Goal: Go to known website: Access a specific website the user already knows

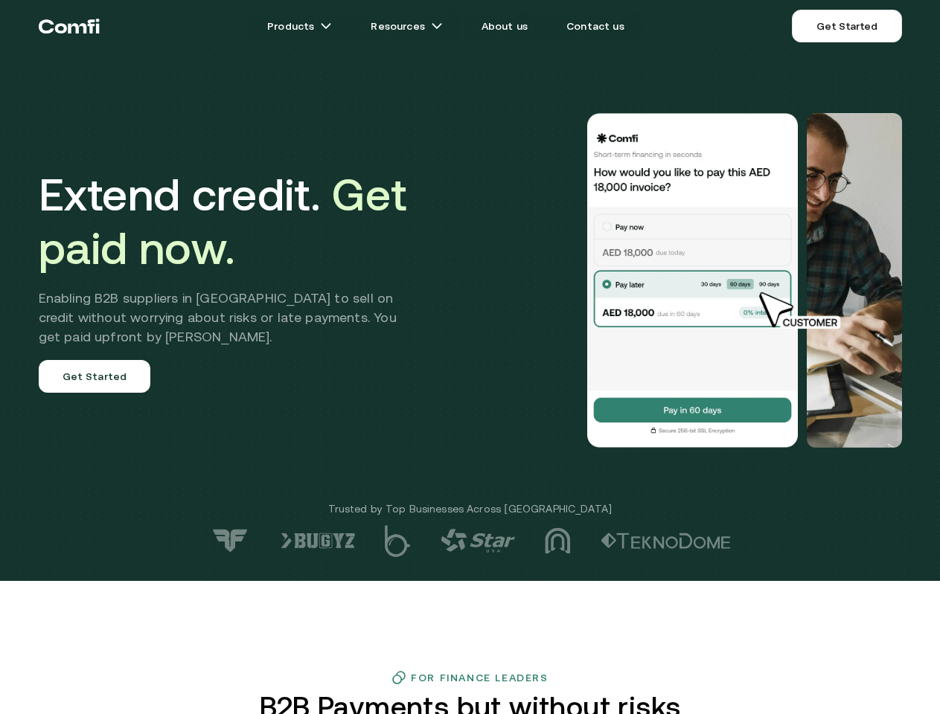
click at [469, 357] on div at bounding box center [669, 280] width 465 height 335
